Goal: Information Seeking & Learning: Learn about a topic

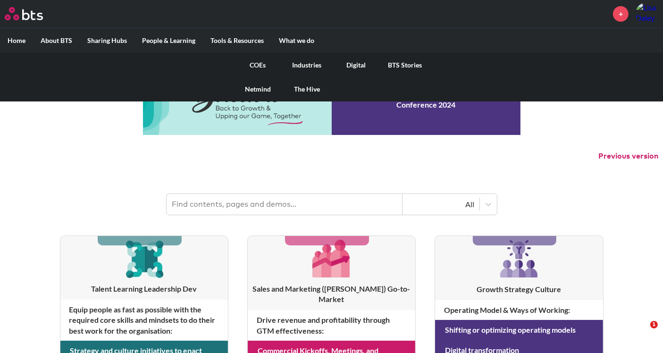
click at [252, 65] on link "COEs" at bounding box center [258, 65] width 49 height 25
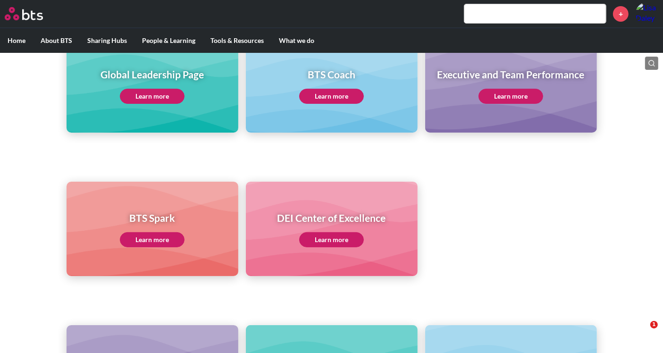
scroll to position [93, 0]
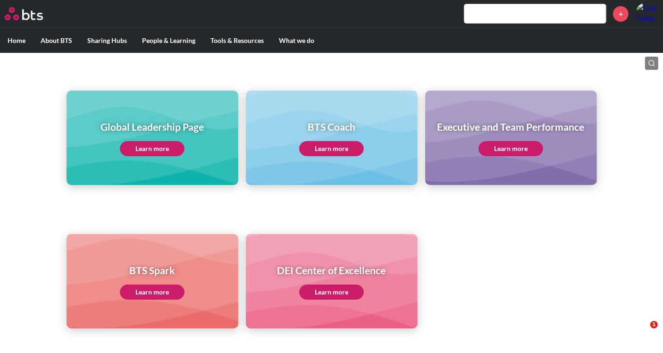
click at [161, 142] on link "Learn more" at bounding box center [152, 148] width 65 height 15
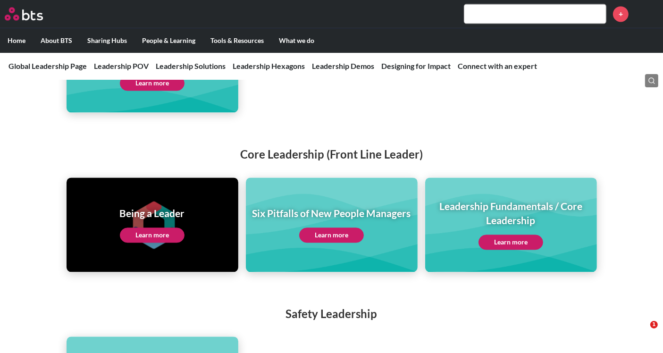
scroll to position [1993, 0]
